Goal: Navigation & Orientation: Find specific page/section

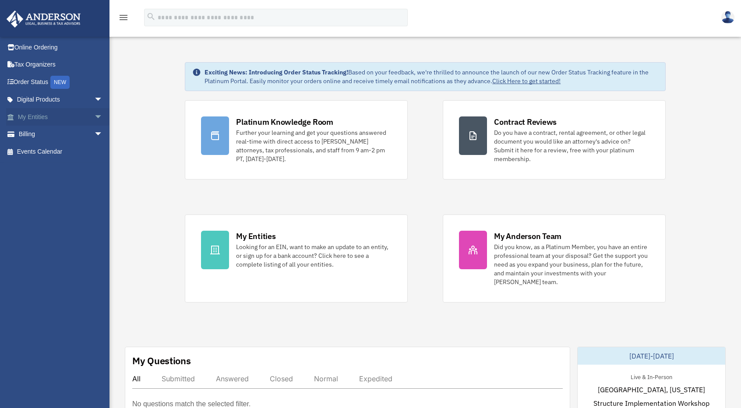
click at [33, 119] on link "My Entities arrow_drop_down" at bounding box center [61, 117] width 110 height 18
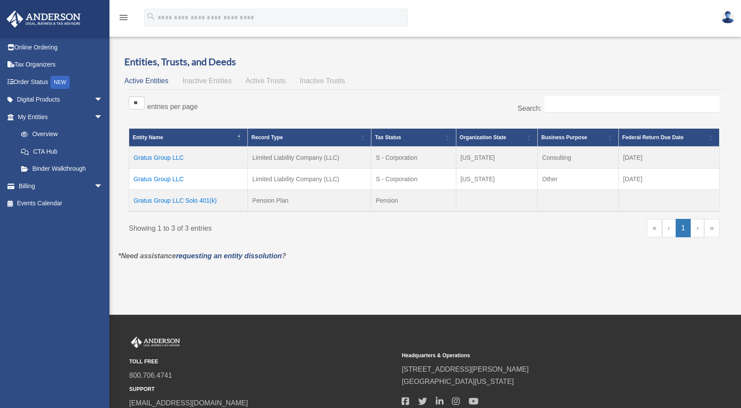
click at [213, 75] on div "Active Entities Inactive Entities Active Trusts Inactive Trusts" at bounding box center [423, 81] width 599 height 12
click at [210, 81] on span "Inactive Entities" at bounding box center [207, 80] width 49 height 7
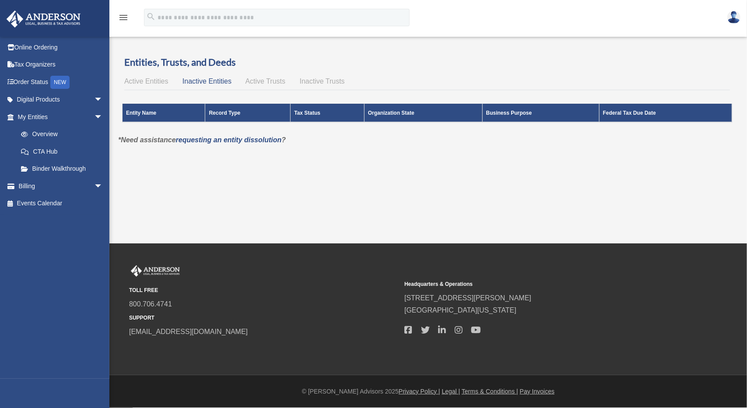
click at [259, 82] on span "Active Trusts" at bounding box center [266, 80] width 40 height 7
click at [322, 80] on span "Inactive Trusts" at bounding box center [322, 80] width 45 height 7
click at [145, 83] on span "Active Entities" at bounding box center [146, 80] width 44 height 7
